Goal: Information Seeking & Learning: Learn about a topic

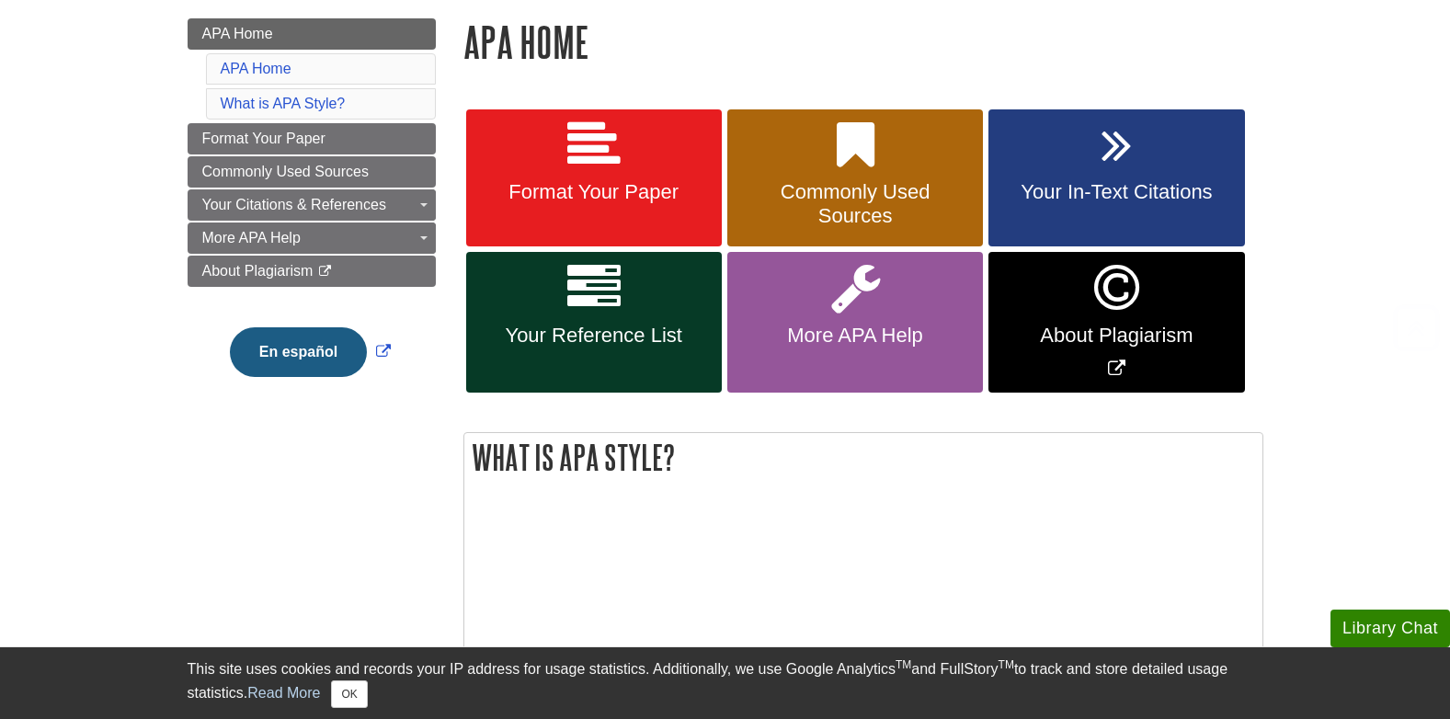
scroll to position [276, 0]
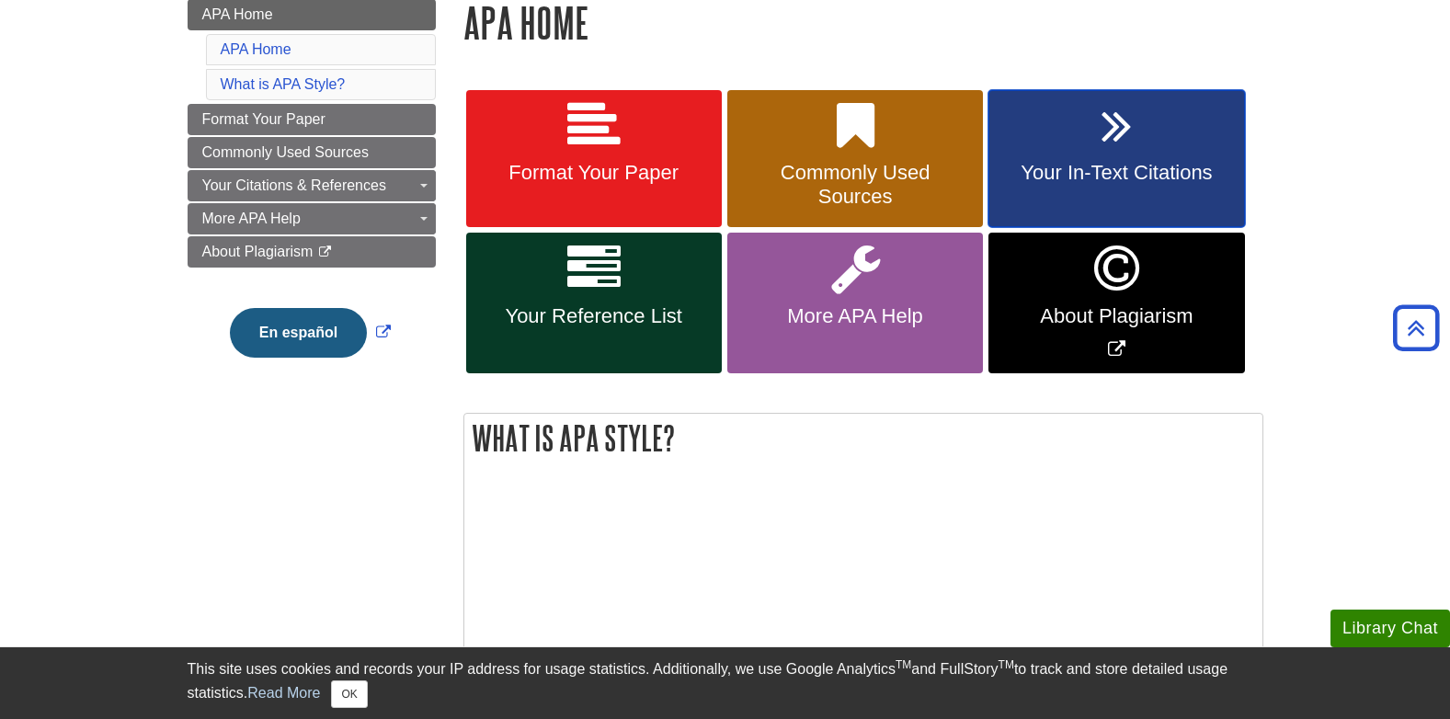
click at [1079, 152] on link "Your In-Text Citations" at bounding box center [1117, 159] width 256 height 138
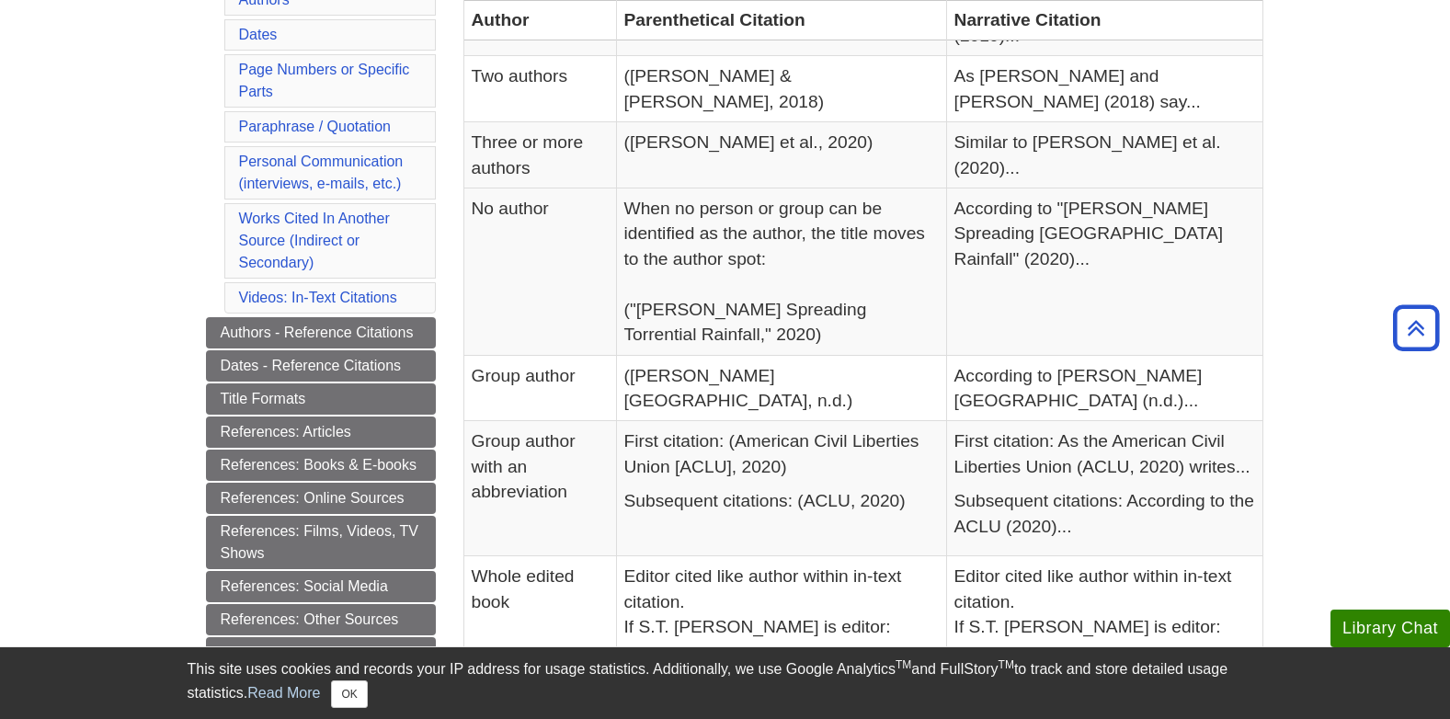
scroll to position [644, 0]
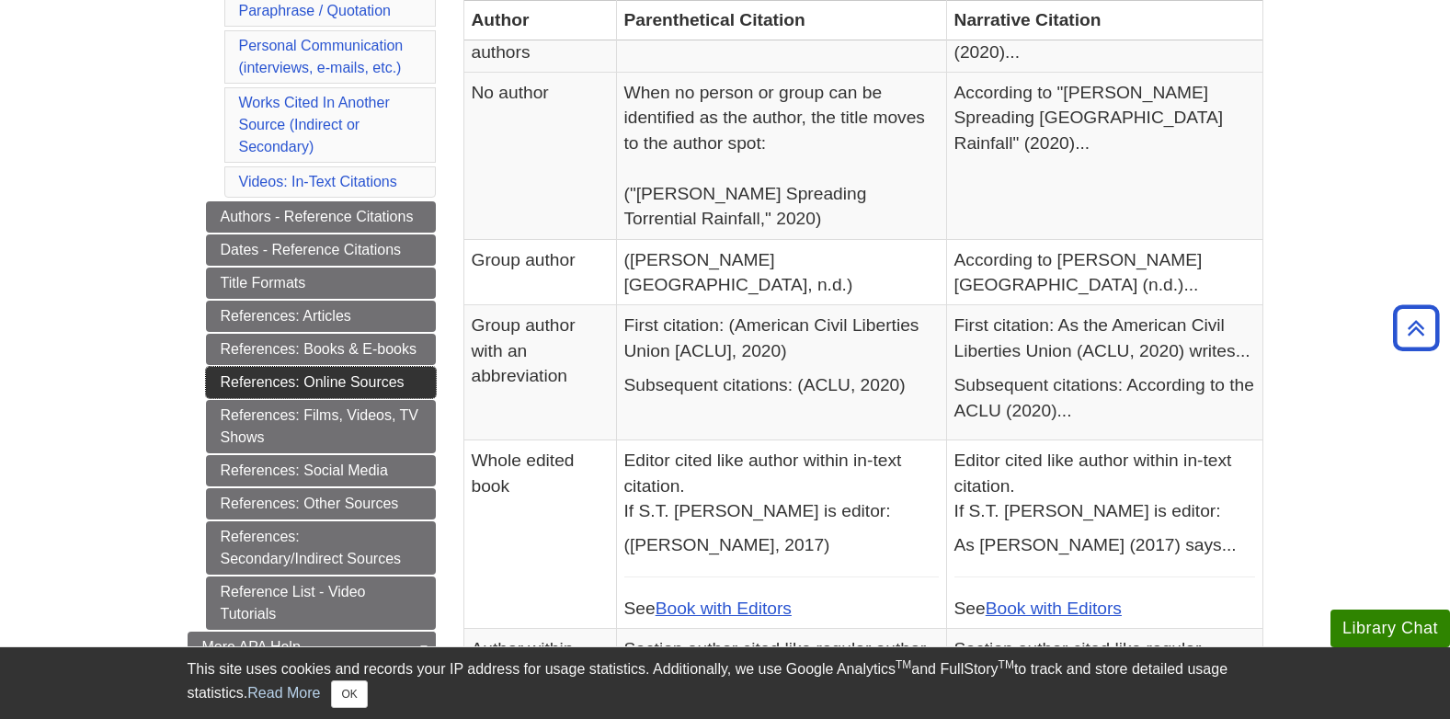
click at [341, 378] on link "References: Online Sources" at bounding box center [321, 382] width 230 height 31
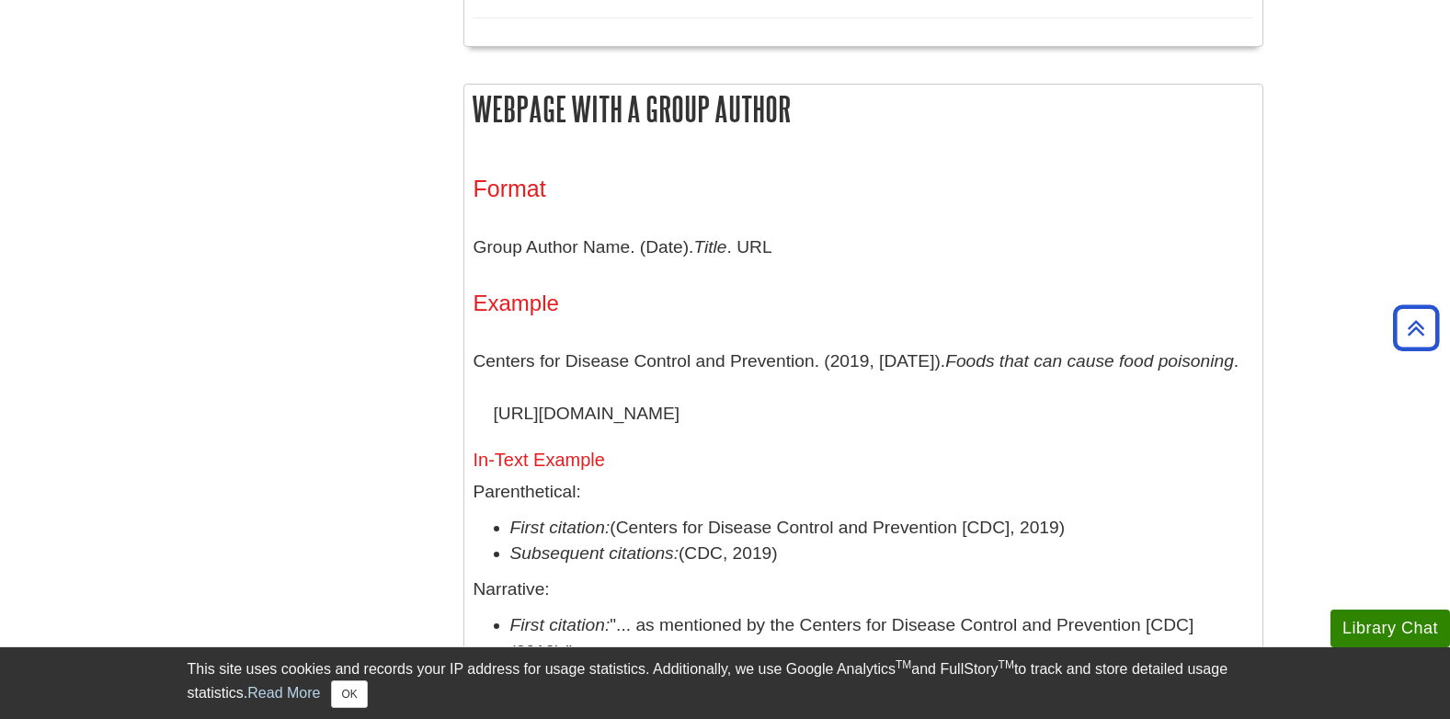
scroll to position [1931, 0]
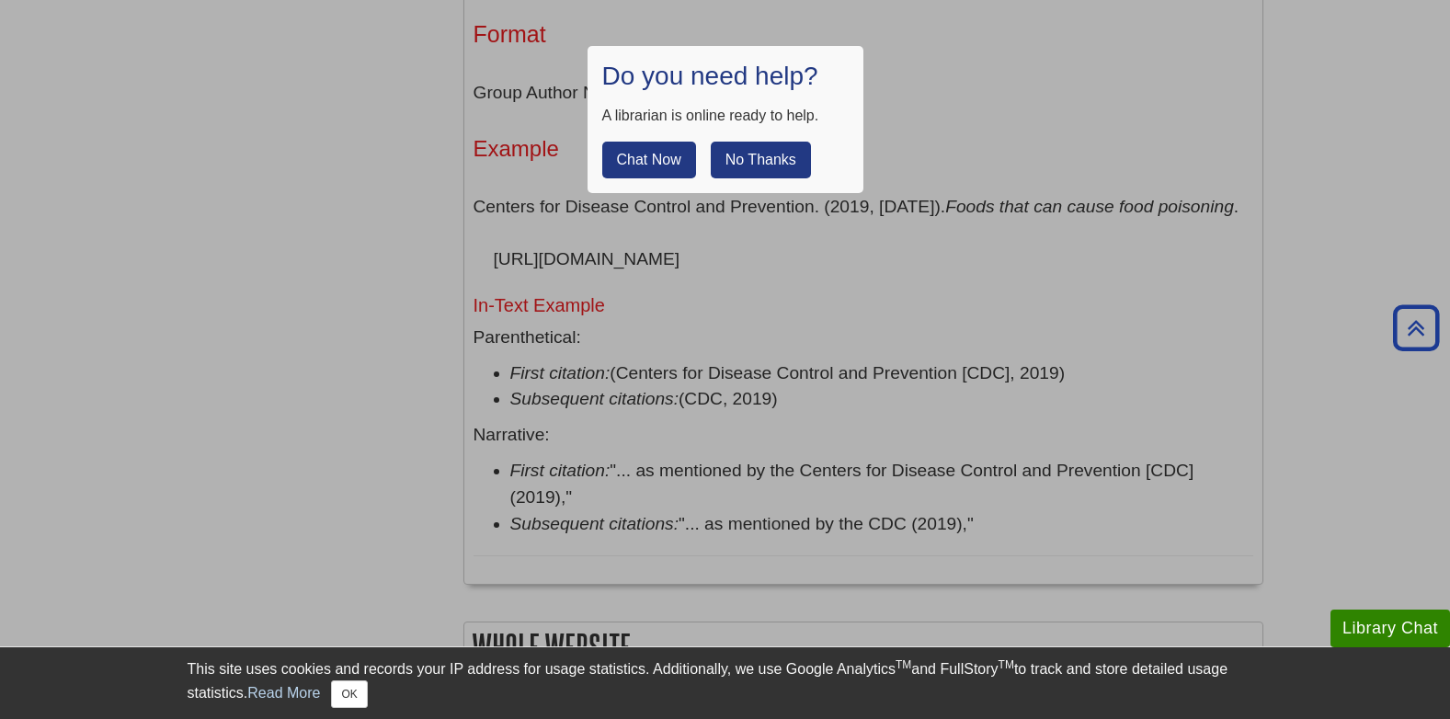
click at [766, 167] on button "No Thanks" at bounding box center [761, 160] width 100 height 37
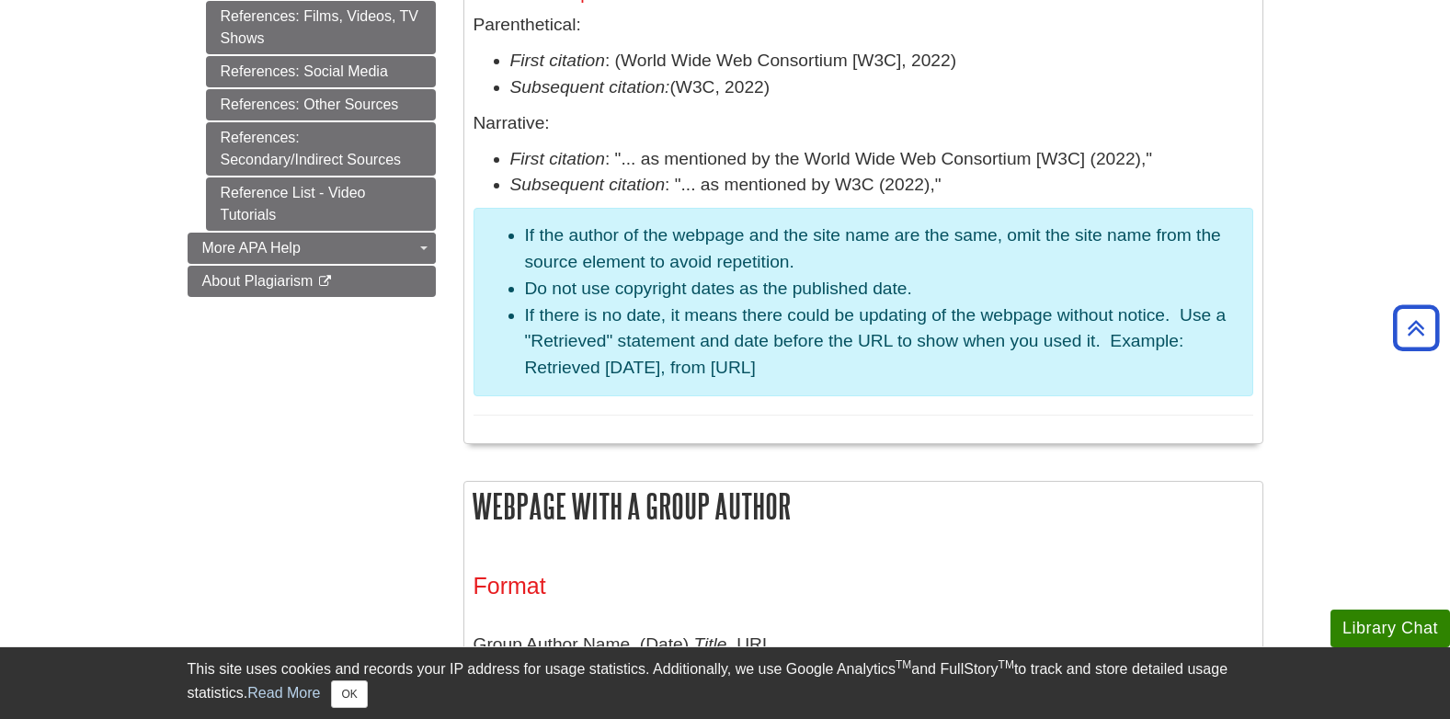
scroll to position [1839, 0]
